Goal: Information Seeking & Learning: Learn about a topic

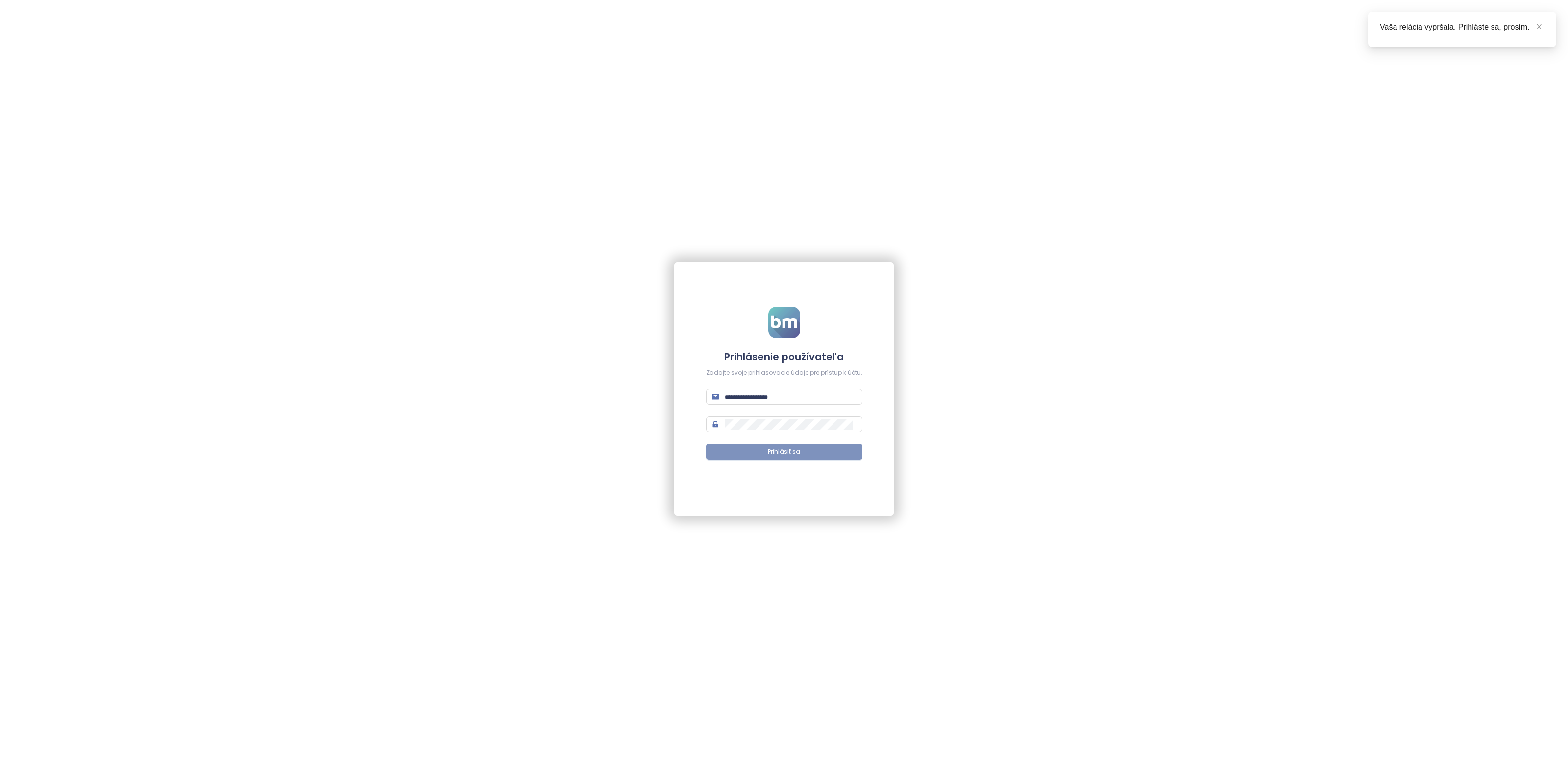
type input "**********"
click at [802, 447] on button "Prihlásiť sa" at bounding box center [784, 452] width 156 height 16
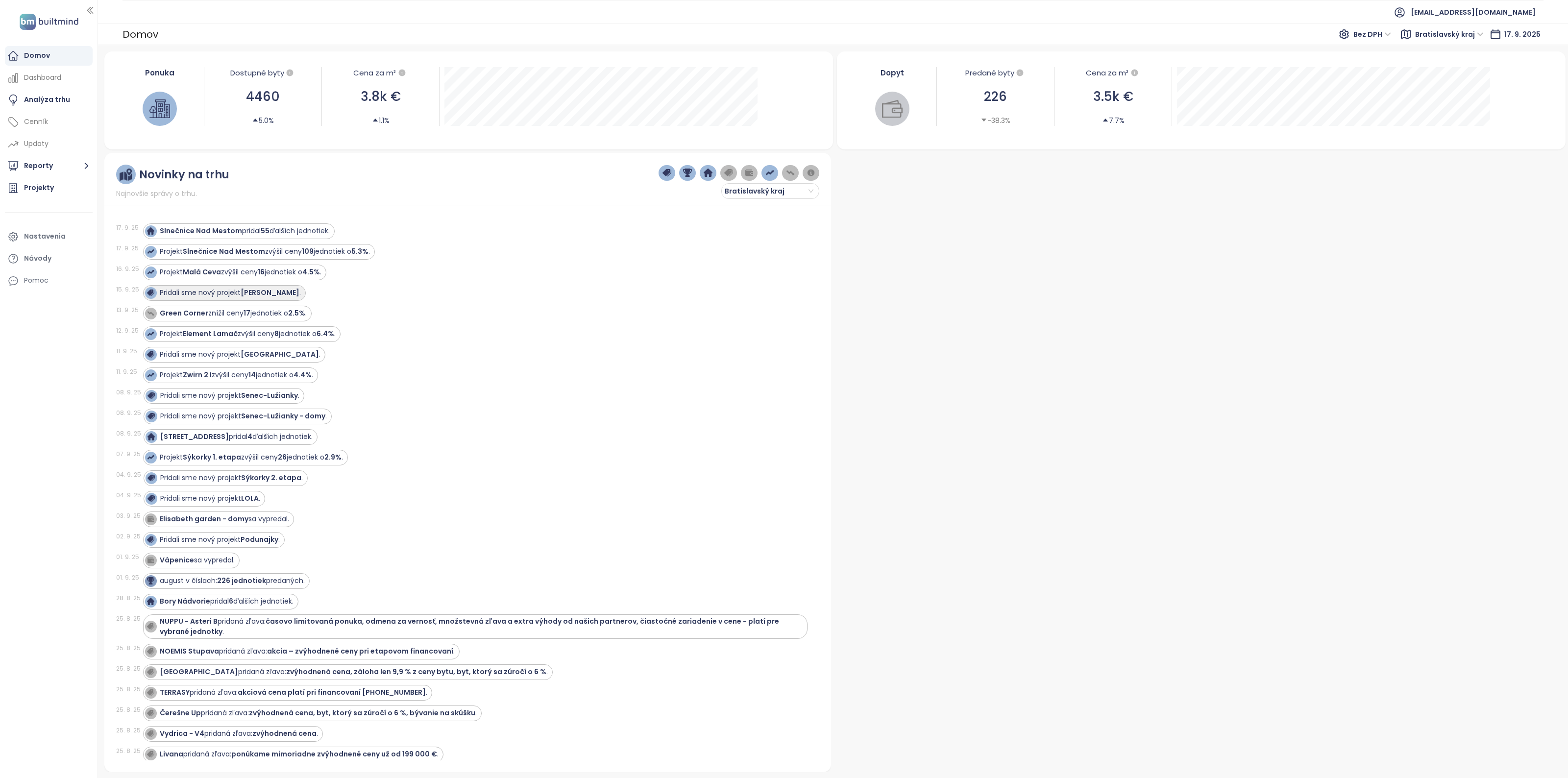
click at [262, 295] on strong "[PERSON_NAME]" at bounding box center [270, 293] width 59 height 10
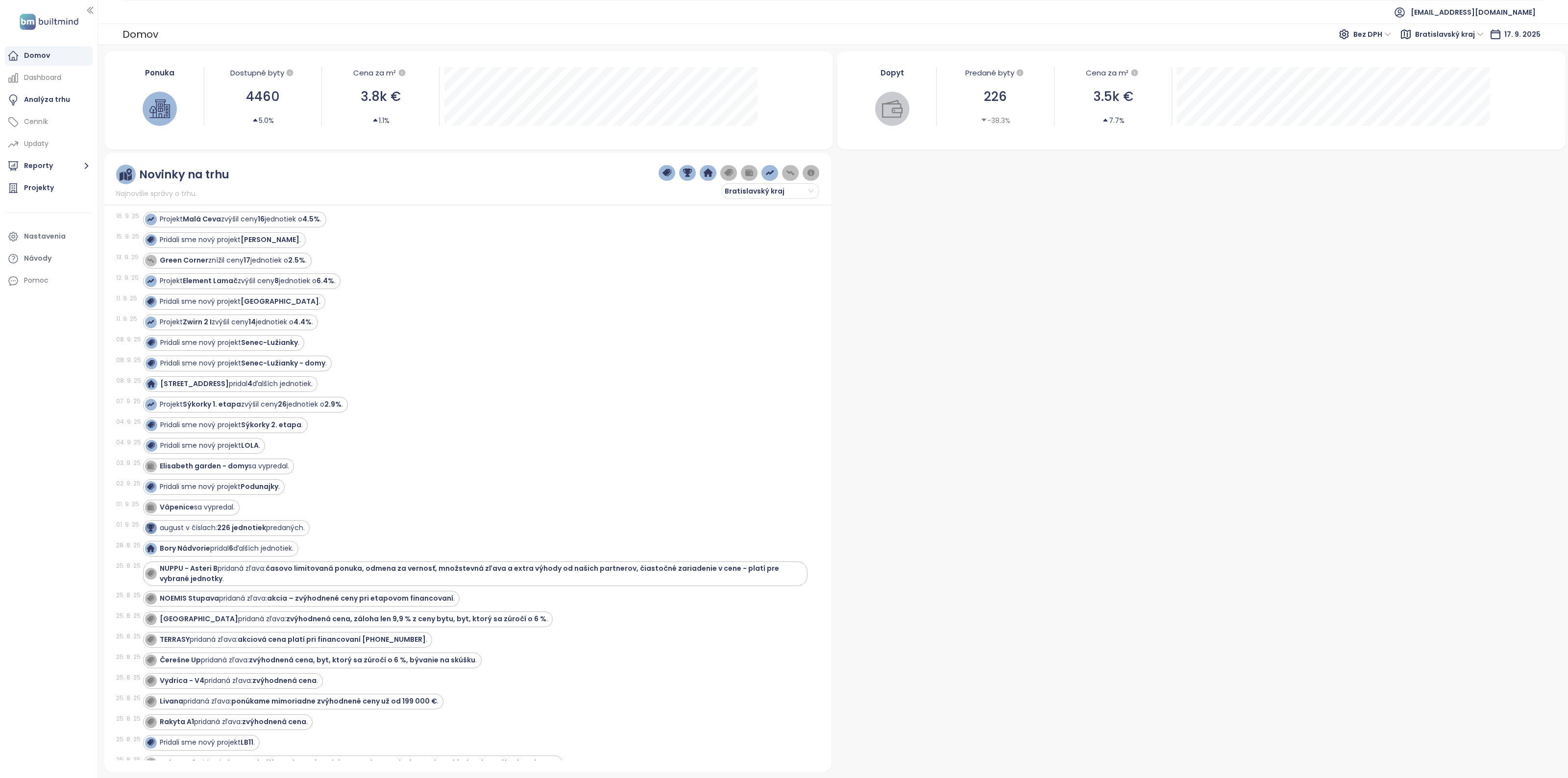
scroll to position [122, 0]
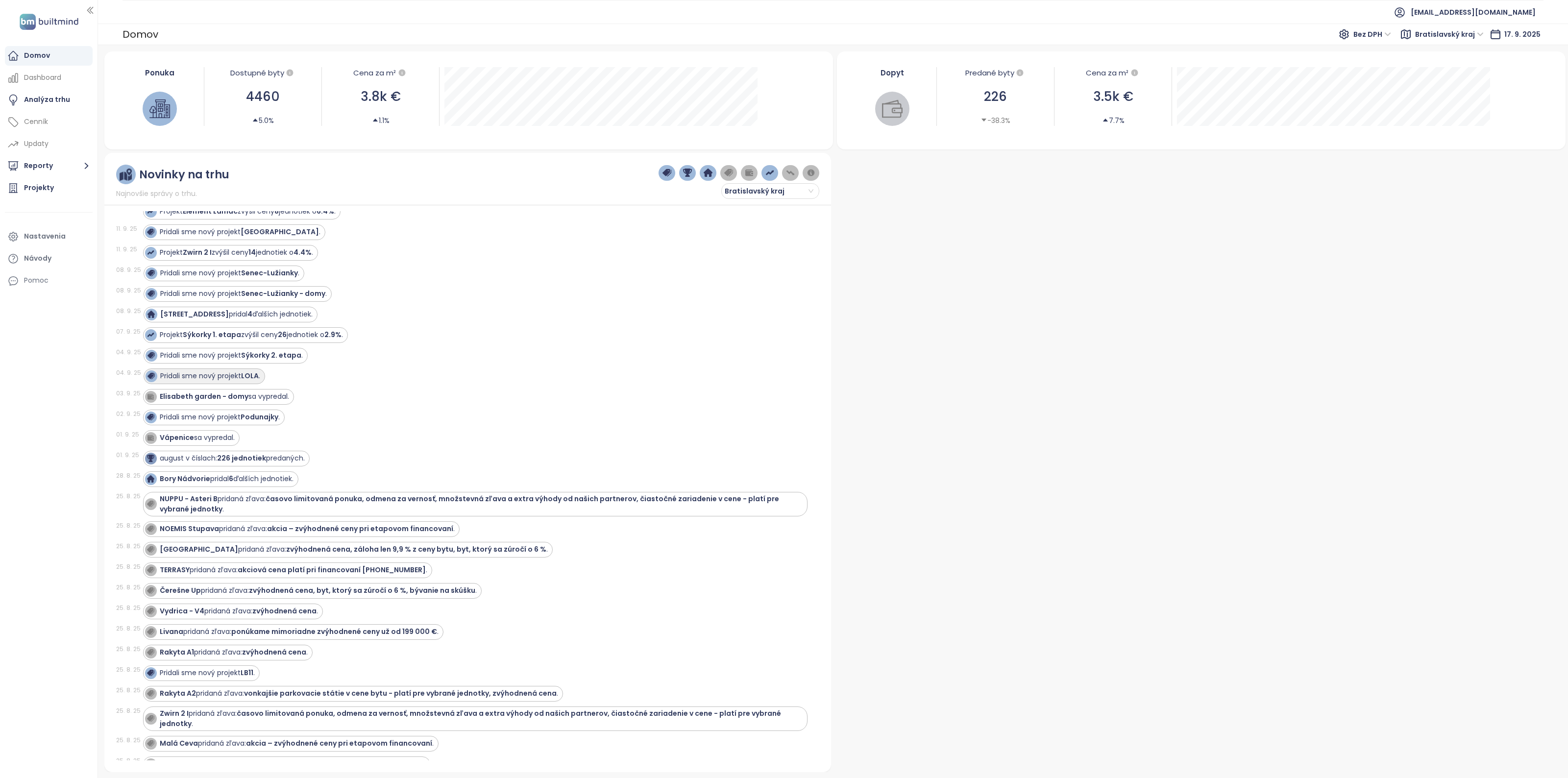
click at [246, 377] on strong "LOLA" at bounding box center [250, 376] width 18 height 10
click at [248, 380] on strong "LOLA" at bounding box center [250, 376] width 18 height 10
click at [44, 187] on div "Projekty" at bounding box center [38, 188] width 30 height 12
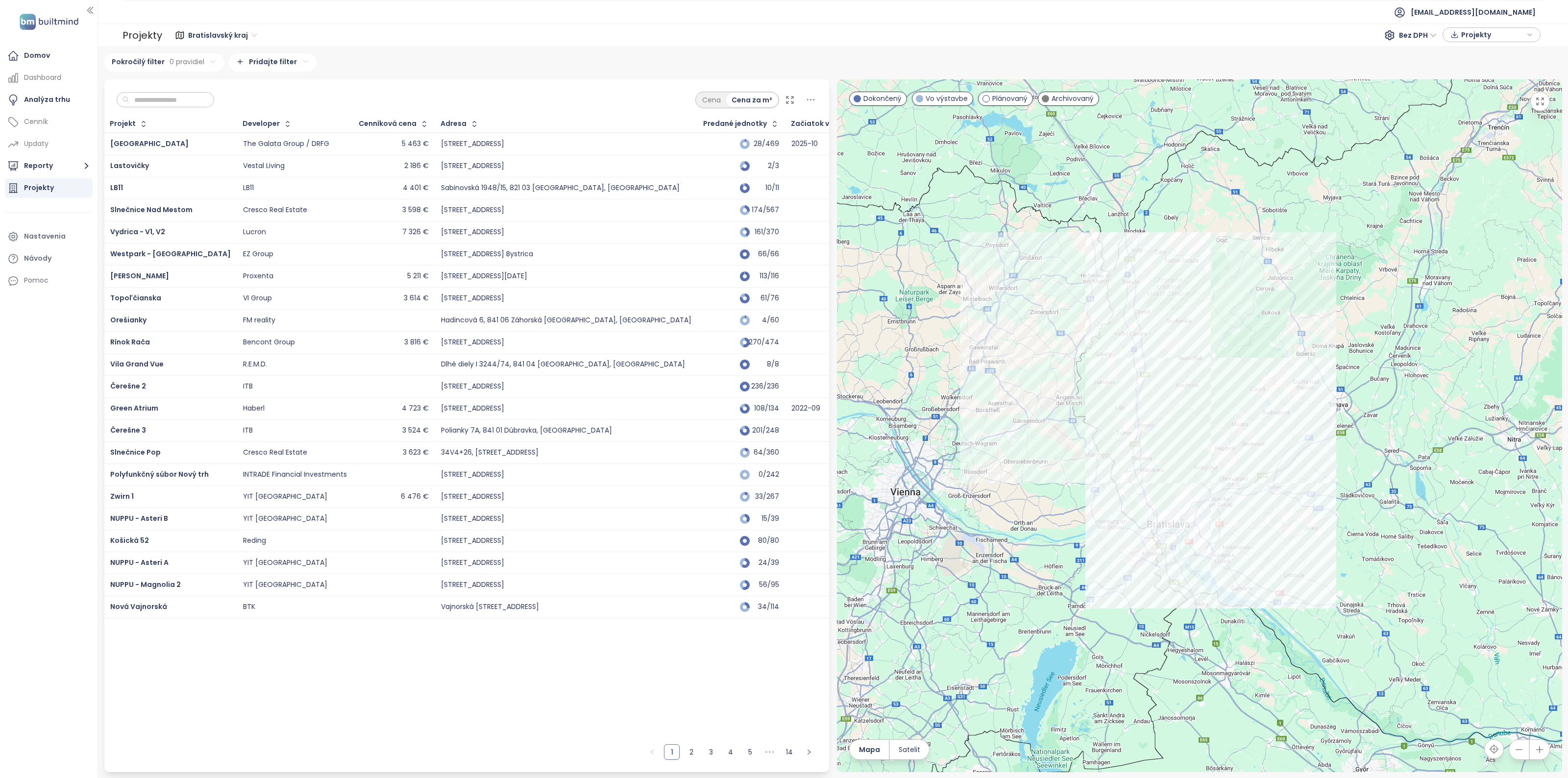
click at [163, 93] on input "text" at bounding box center [169, 100] width 79 height 15
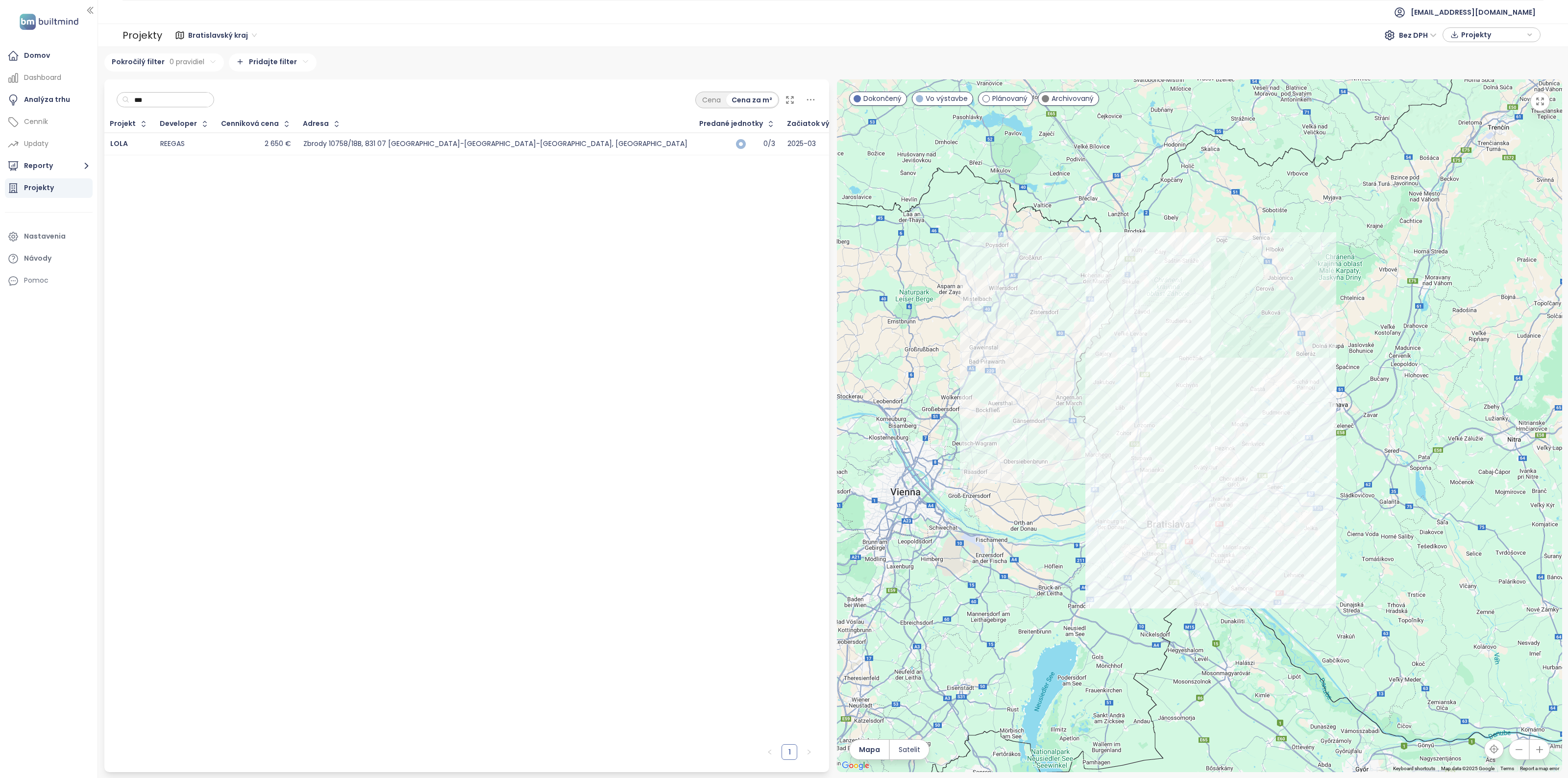
type input "***"
click at [180, 144] on div "REEGAS" at bounding box center [172, 144] width 24 height 9
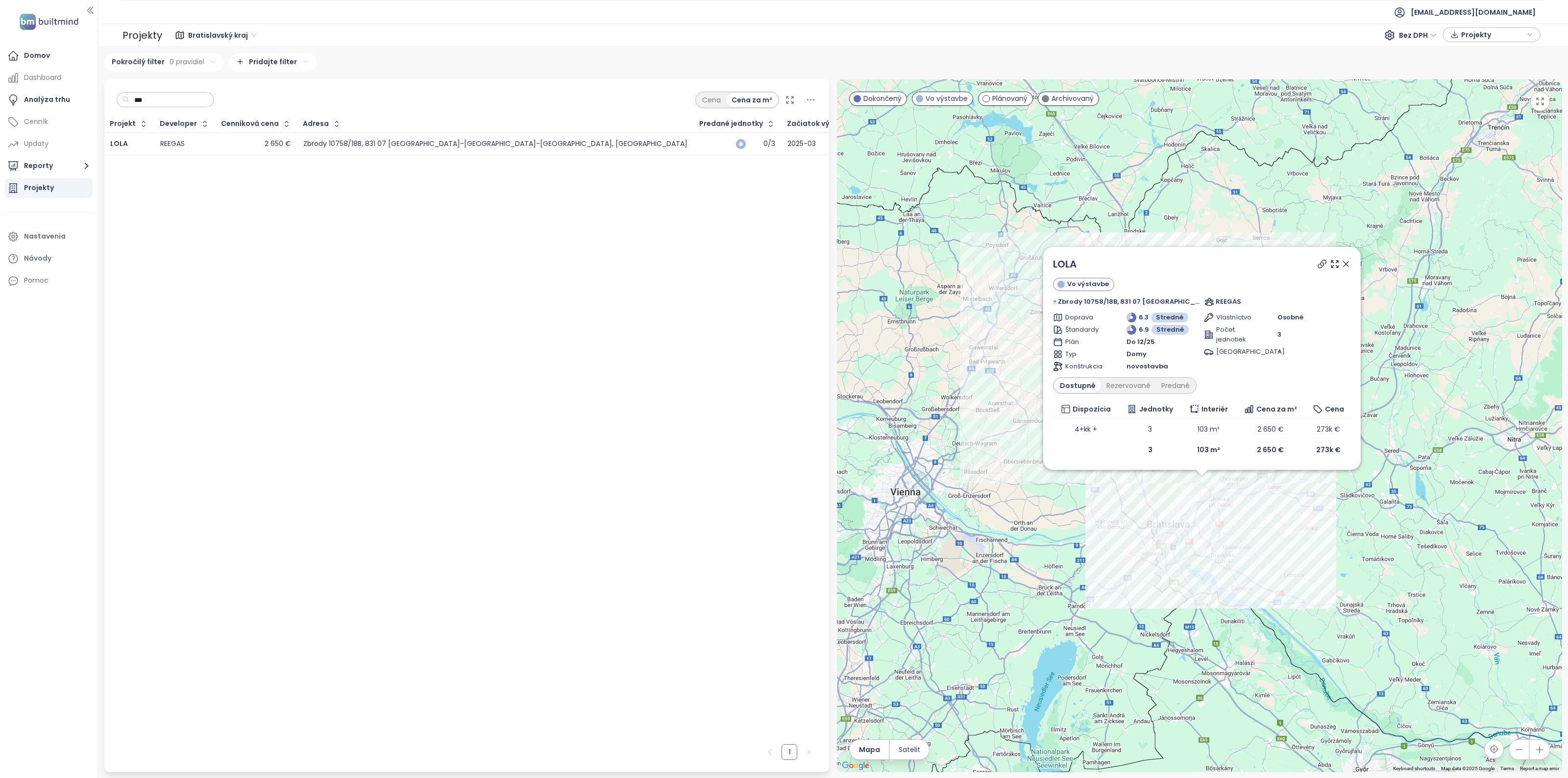
click at [395, 145] on div "Zbrody 10758/18B, 831 07 [GEOGRAPHIC_DATA]-[GEOGRAPHIC_DATA]-[GEOGRAPHIC_DATA],…" at bounding box center [495, 144] width 384 height 9
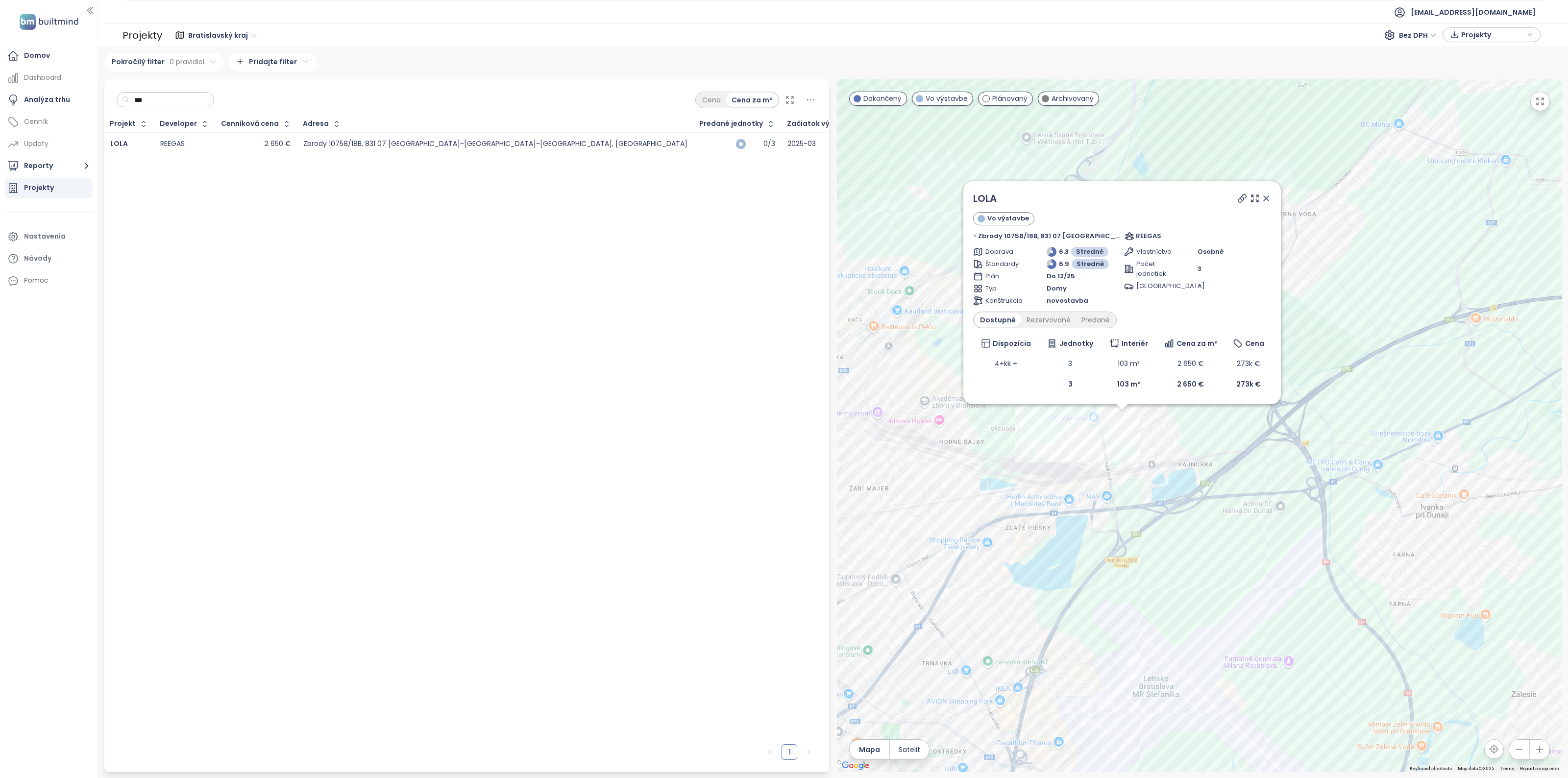
drag, startPoint x: 1135, startPoint y: 416, endPoint x: 1139, endPoint y: 477, distance: 61.1
click at [1139, 477] on div "LOLA Vo výstavbe Zbrody 10758/18B, 831 07 [GEOGRAPHIC_DATA]-[GEOGRAPHIC_DATA]-[…" at bounding box center [1199, 426] width 725 height 693
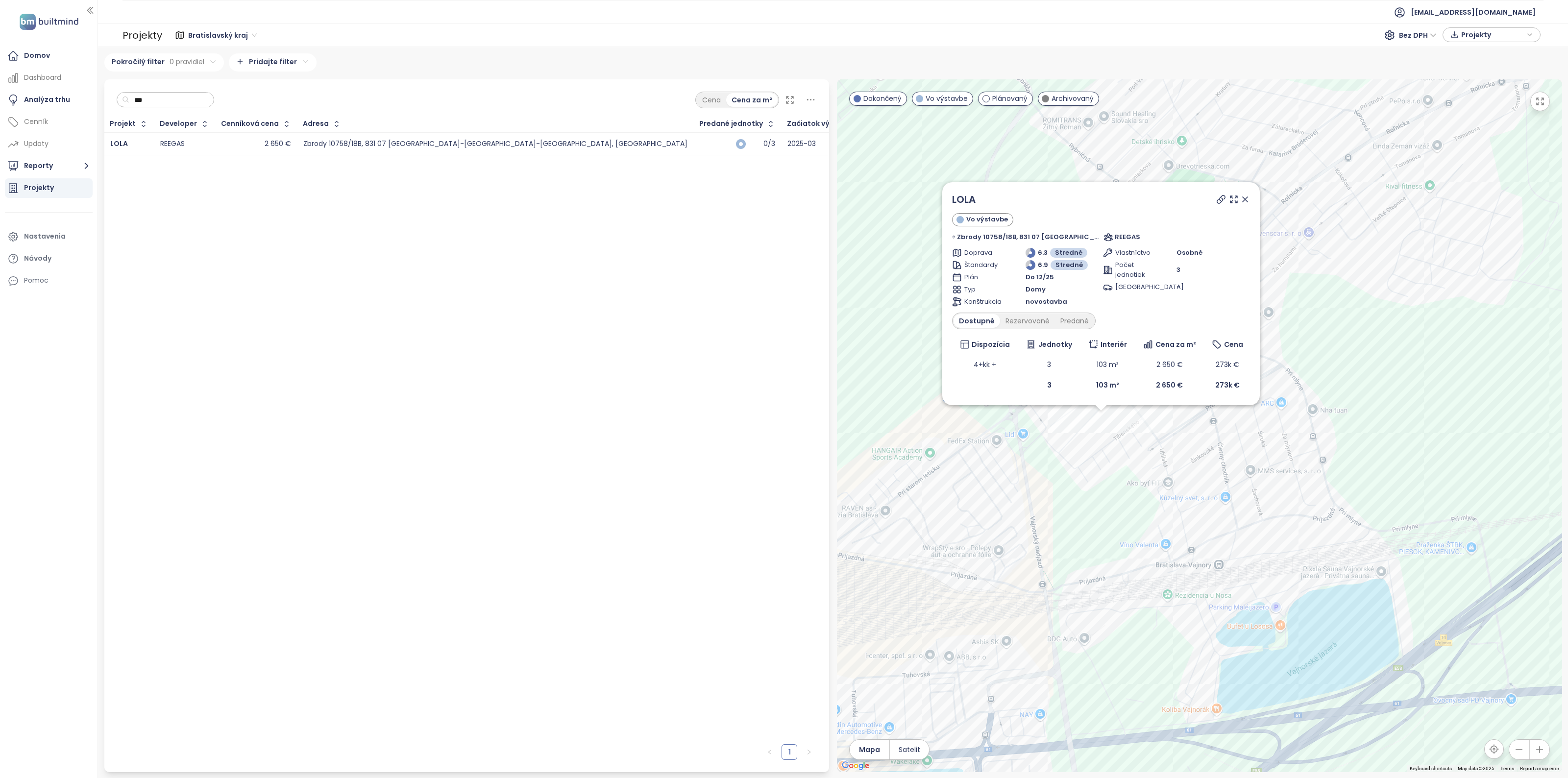
drag, startPoint x: 1090, startPoint y: 467, endPoint x: 1096, endPoint y: 457, distance: 11.7
click at [1094, 464] on div "LOLA Vo výstavbe Zbrody 10758/18B, 831 07 [GEOGRAPHIC_DATA]-[GEOGRAPHIC_DATA]-[…" at bounding box center [1199, 426] width 725 height 693
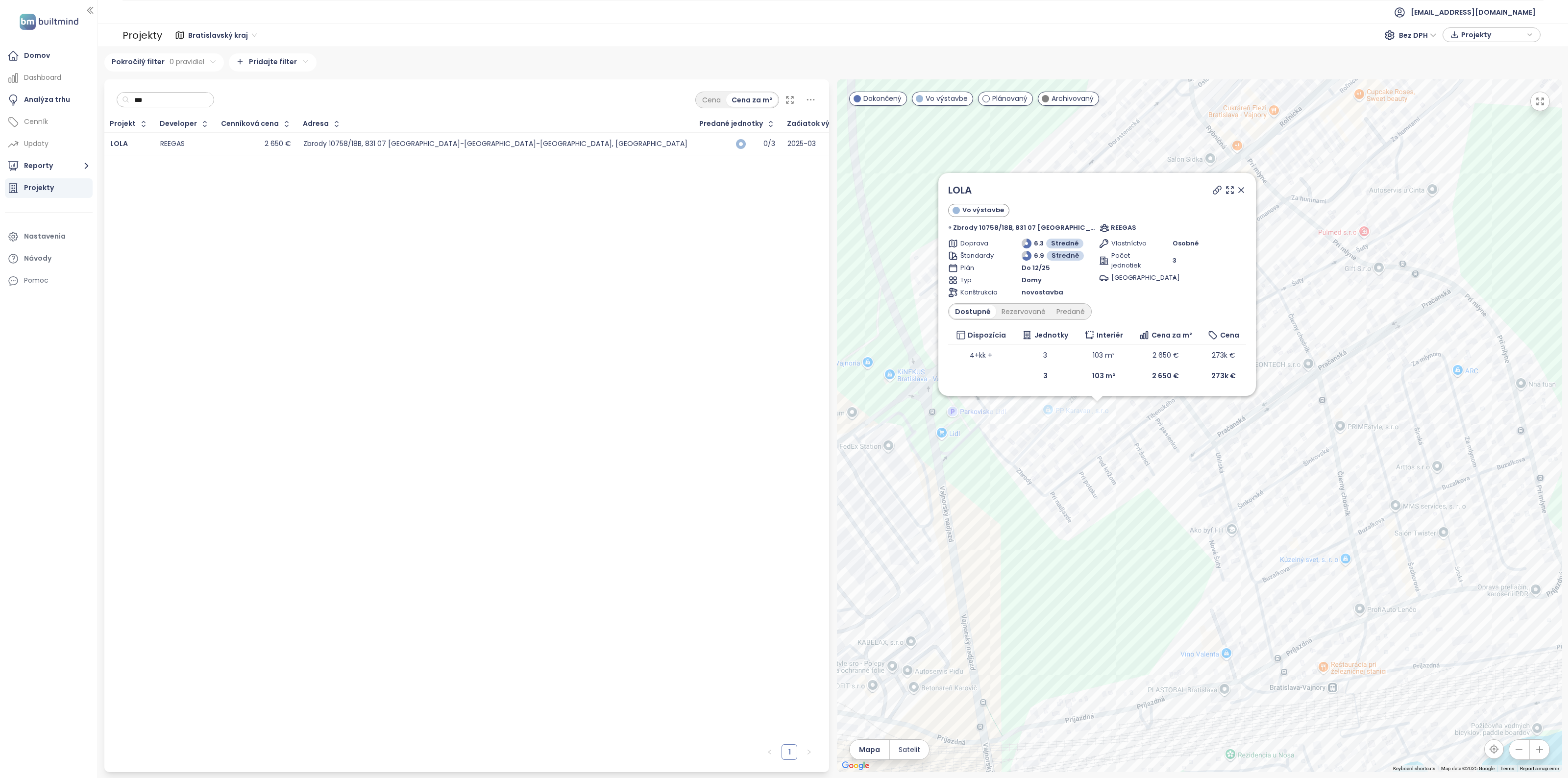
drag, startPoint x: 1114, startPoint y: 349, endPoint x: 1087, endPoint y: 462, distance: 116.2
click at [1087, 462] on div "LOLA Vo výstavbe Zbrody 10758/18B, 831 07 [GEOGRAPHIC_DATA]-[GEOGRAPHIC_DATA]-[…" at bounding box center [1199, 426] width 725 height 693
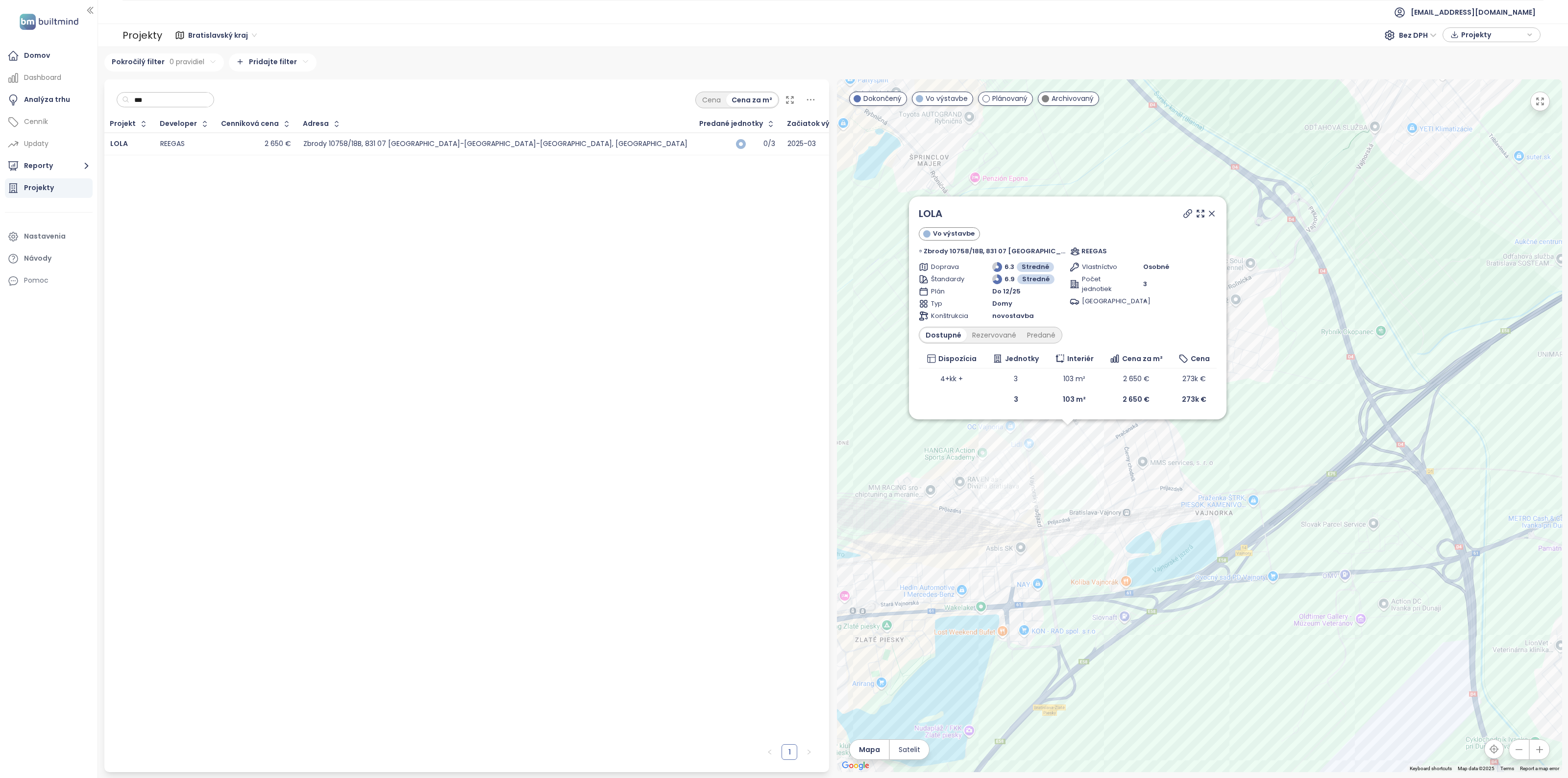
drag, startPoint x: 153, startPoint y: 99, endPoint x: 104, endPoint y: 96, distance: 49.1
click at [104, 96] on div "*** Cena Cena za m²" at bounding box center [466, 97] width 725 height 37
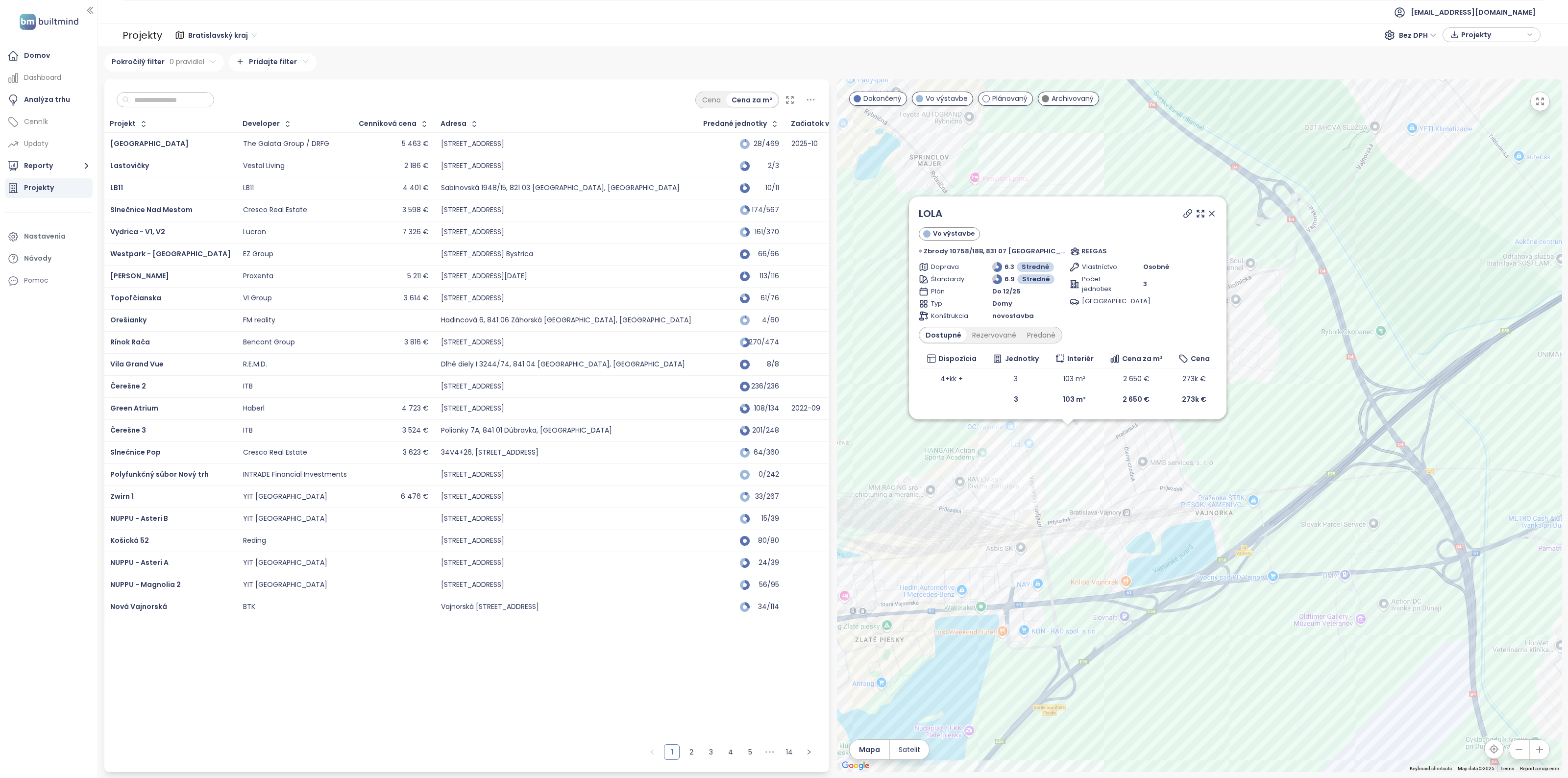
click at [1207, 212] on icon at bounding box center [1212, 214] width 10 height 10
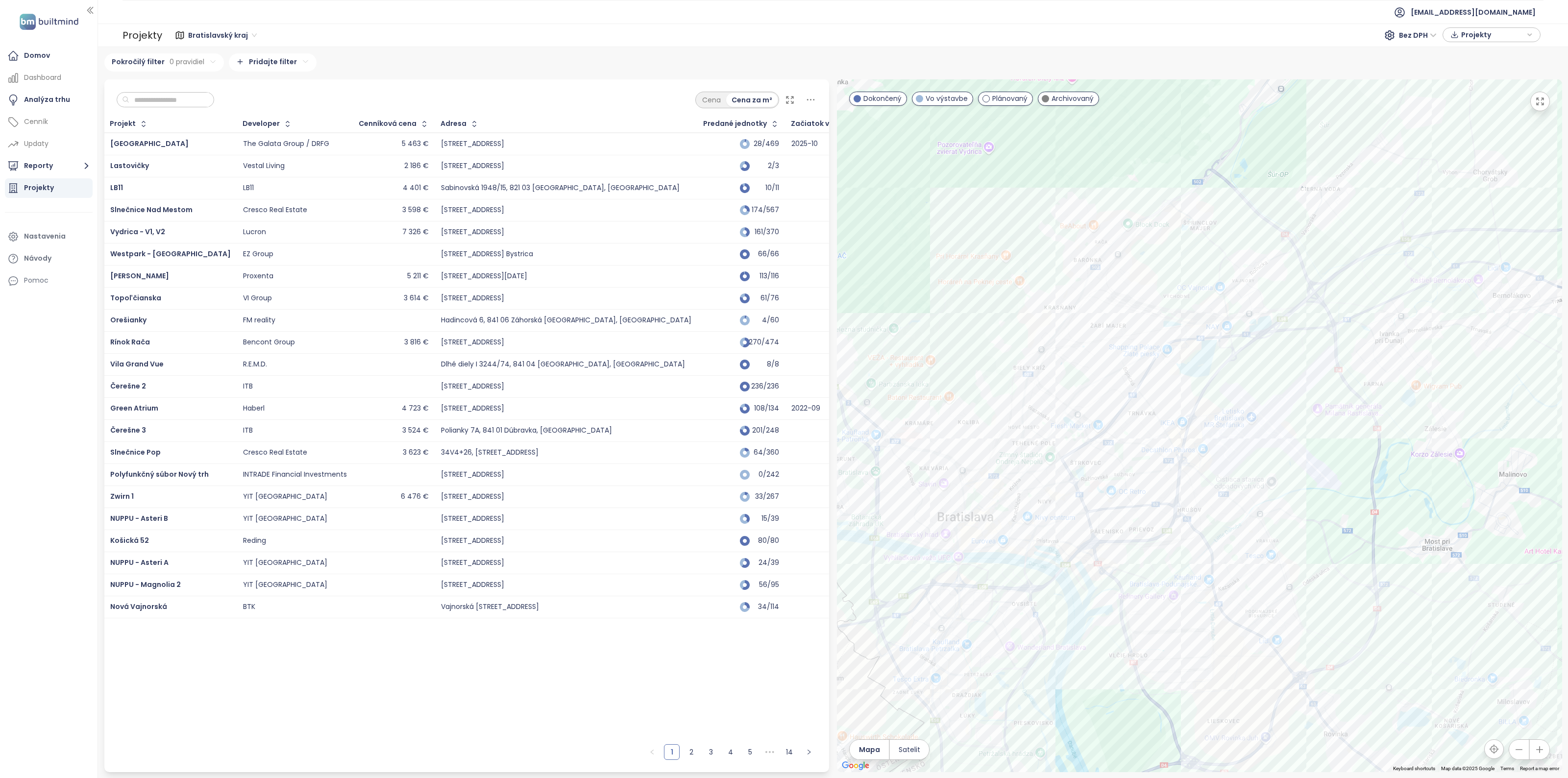
drag, startPoint x: 1152, startPoint y: 444, endPoint x: 1182, endPoint y: 392, distance: 60.0
click at [1185, 380] on div at bounding box center [1199, 426] width 725 height 693
click at [901, 645] on div "Nesto III.fáza" at bounding box center [1199, 426] width 725 height 693
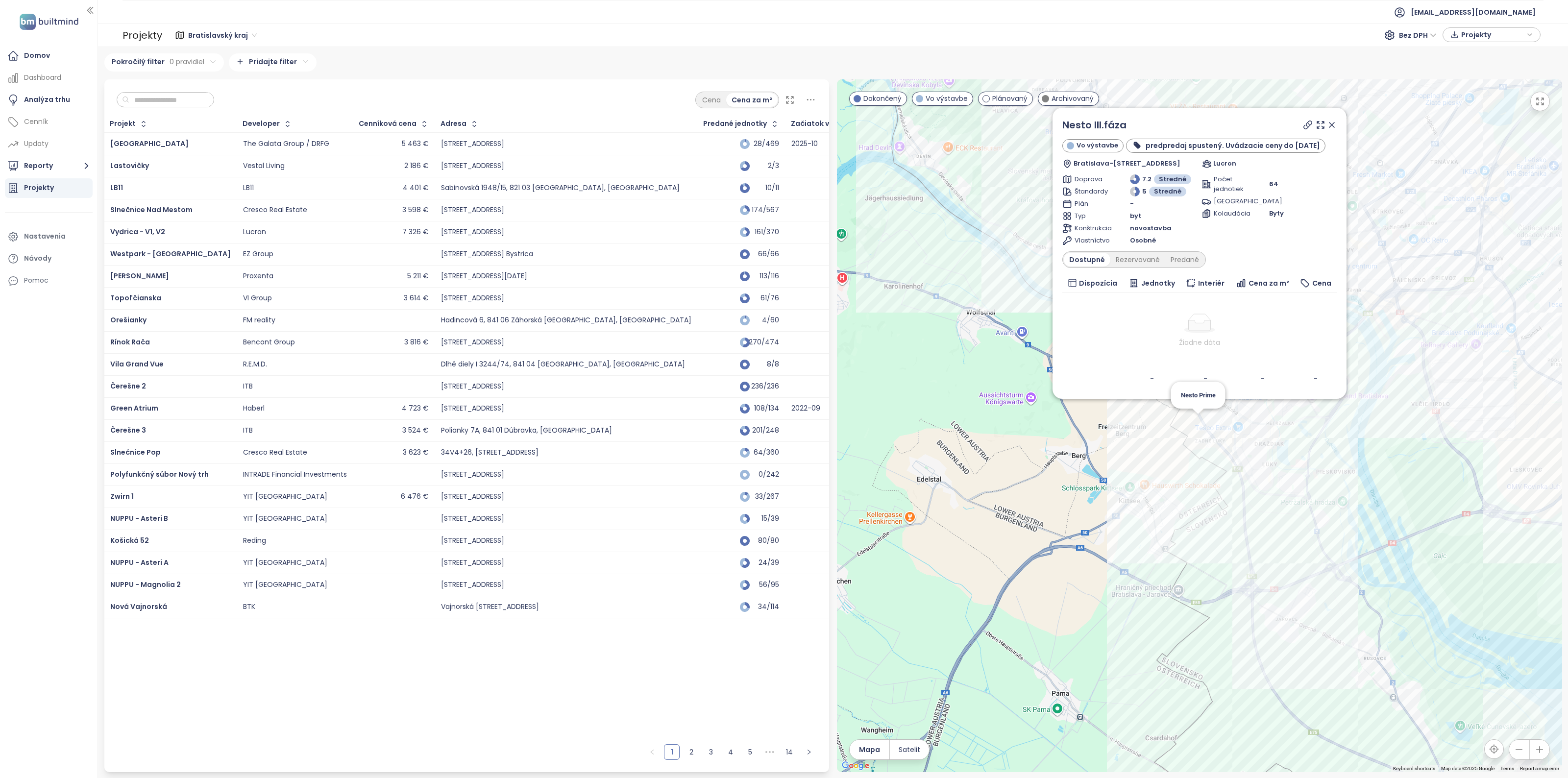
drag, startPoint x: 1331, startPoint y: 124, endPoint x: 1328, endPoint y: 226, distance: 102.0
click at [1331, 124] on icon at bounding box center [1332, 125] width 5 height 5
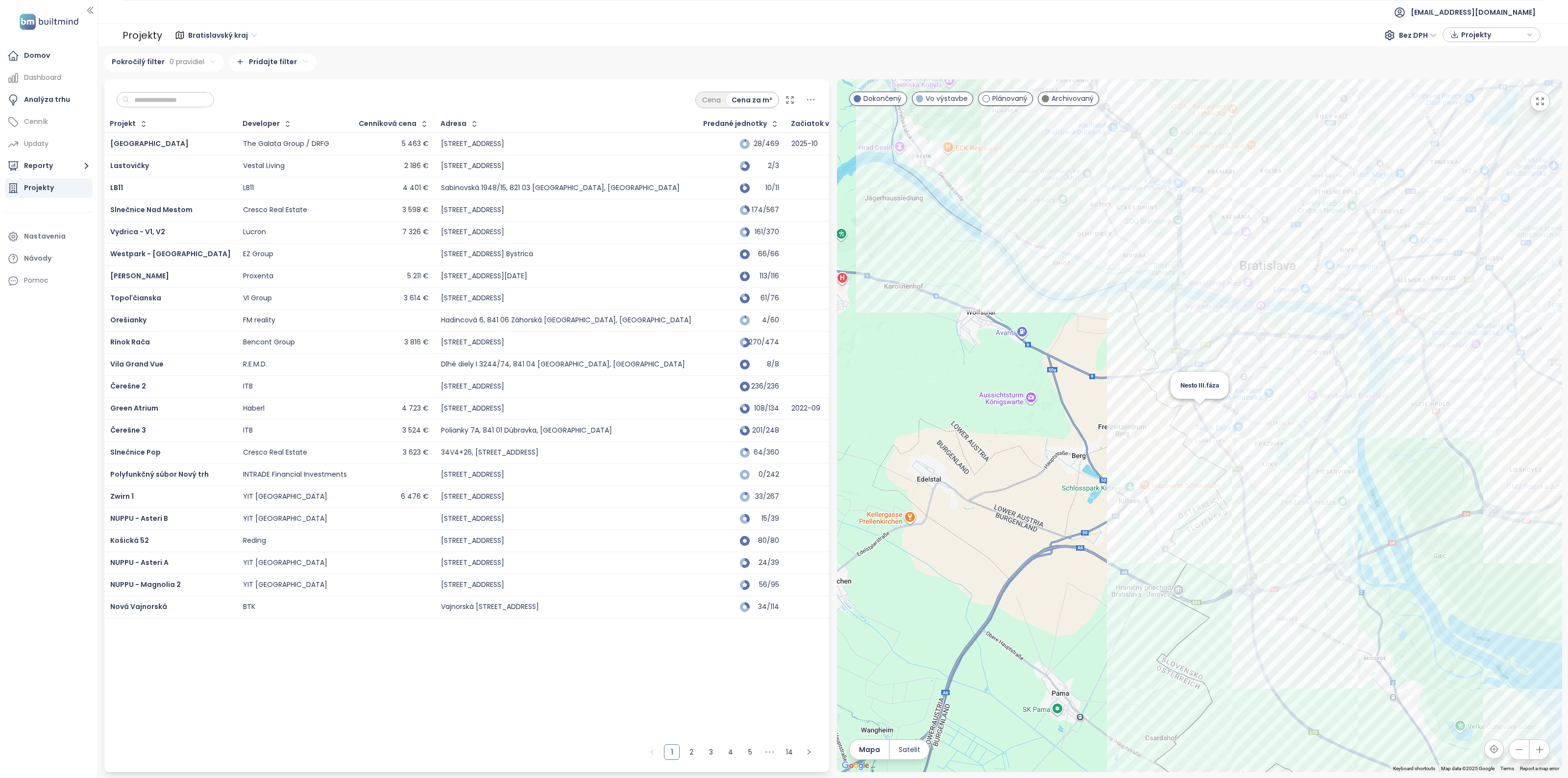
click at [1203, 412] on div "Nesto III.fáza" at bounding box center [1199, 426] width 725 height 693
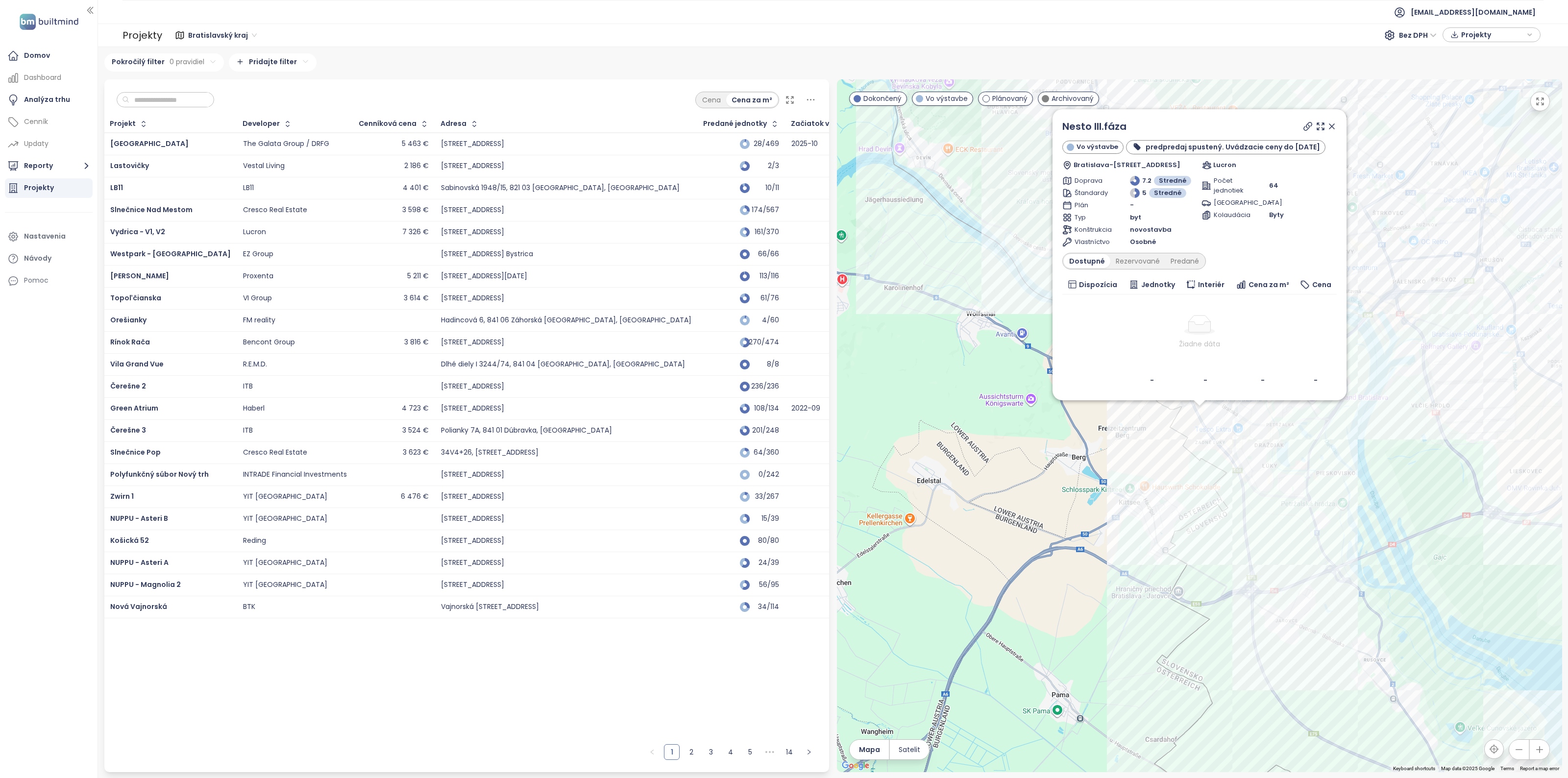
click at [1334, 122] on icon at bounding box center [1332, 127] width 10 height 10
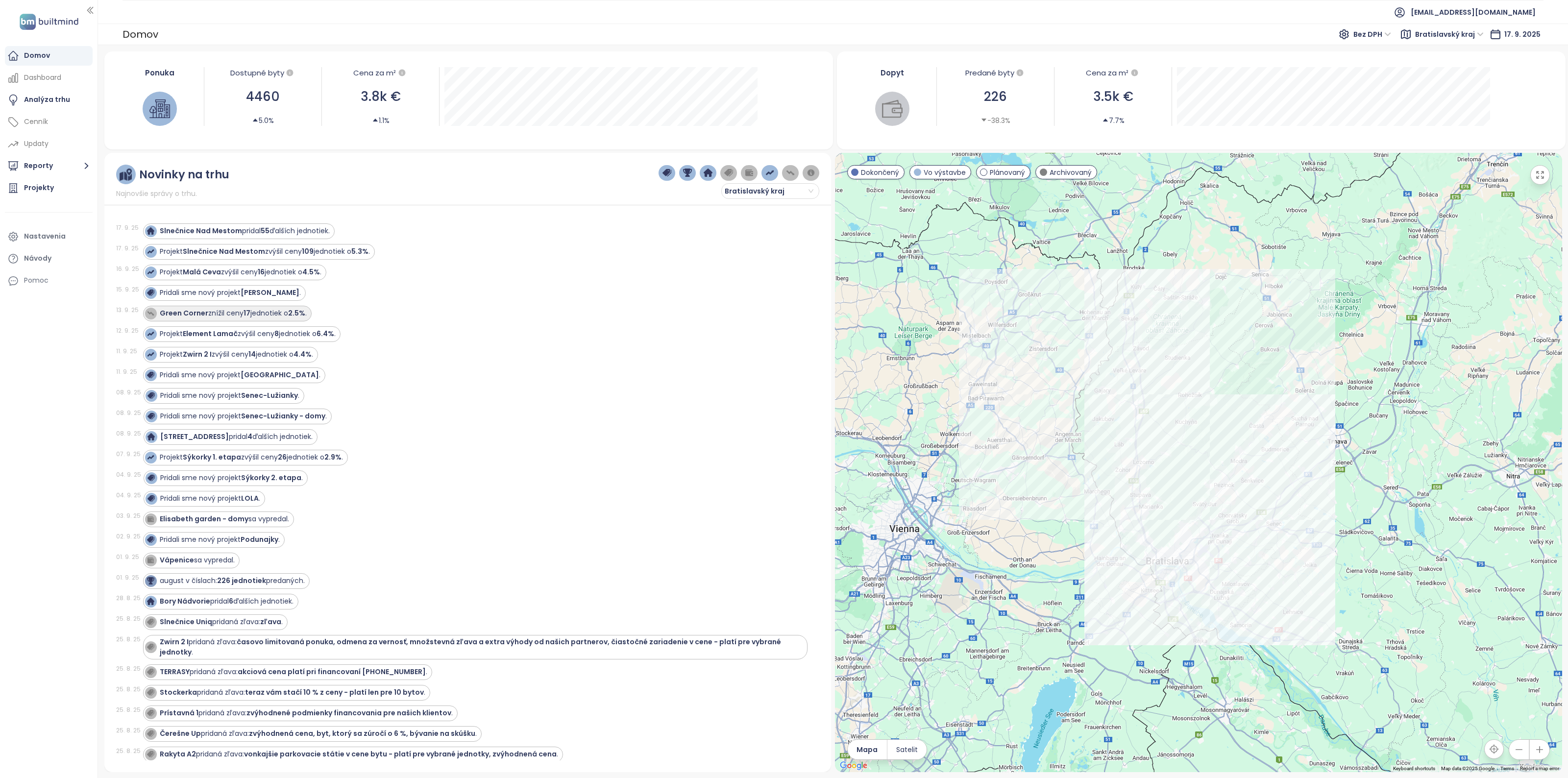
click at [184, 314] on strong "Green Corner" at bounding box center [184, 313] width 49 height 10
